Goal: Information Seeking & Learning: Learn about a topic

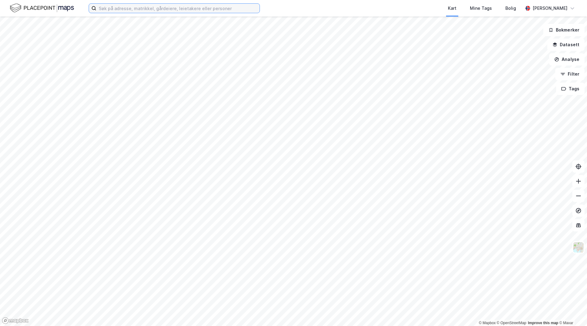
click at [197, 9] on input at bounding box center [177, 8] width 163 height 9
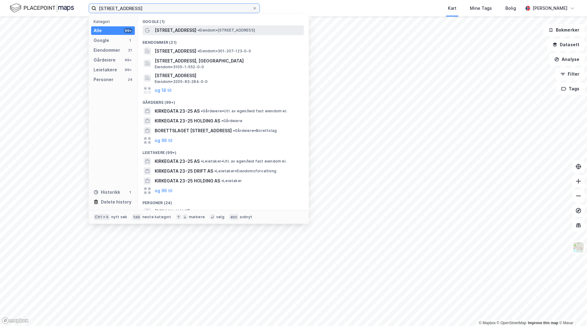
type input "[STREET_ADDRESS]"
click at [198, 30] on span "• Eiendom • [STREET_ADDRESS]" at bounding box center [226, 30] width 57 height 5
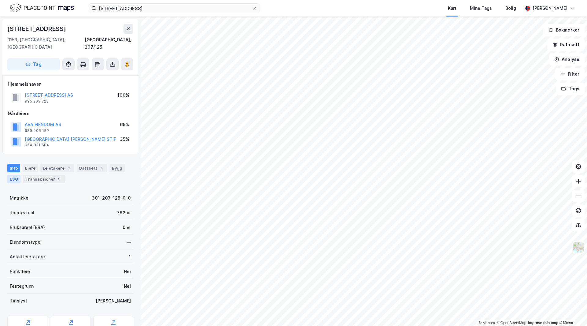
click at [15, 175] on div "ESG" at bounding box center [13, 179] width 13 height 9
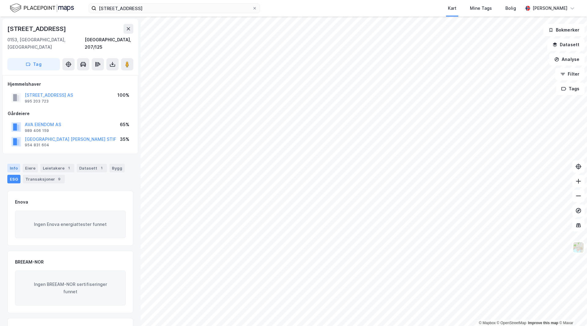
click at [14, 164] on div "Info" at bounding box center [13, 168] width 13 height 9
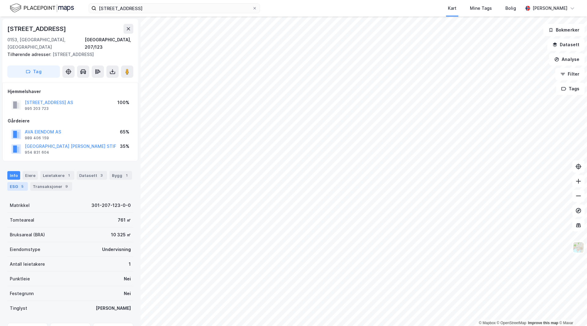
click at [18, 182] on div "ESG 5" at bounding box center [17, 186] width 20 height 9
